Goal: Entertainment & Leisure: Consume media (video, audio)

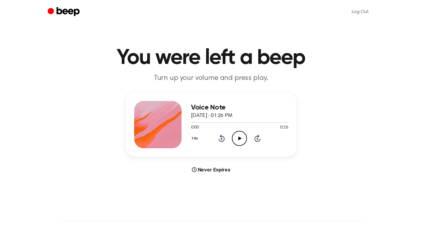
click at [242, 135] on icon "Play Audio" at bounding box center [239, 138] width 15 height 15
click at [238, 136] on icon "Play Audio" at bounding box center [239, 138] width 15 height 15
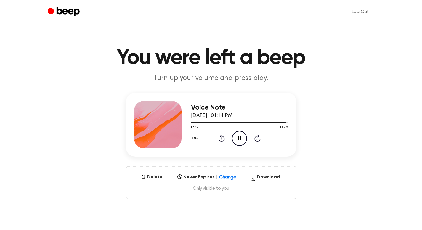
click at [240, 137] on icon at bounding box center [239, 139] width 3 height 4
